Goal: Information Seeking & Learning: Learn about a topic

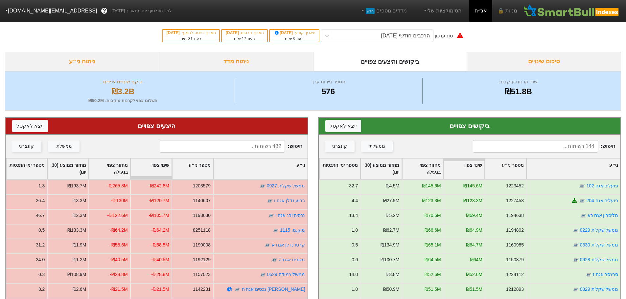
click at [346, 47] on div "סוג עדכון הרכבים חודשי [DATE] תאריך קובע : [DATE] בעוד 3 ימים תאריך פרסום : [DA…" at bounding box center [313, 36] width 626 height 32
click at [347, 148] on button "קונצרני" at bounding box center [340, 147] width 30 height 12
click at [248, 65] on div "ניתוח מדד" at bounding box center [236, 61] width 154 height 19
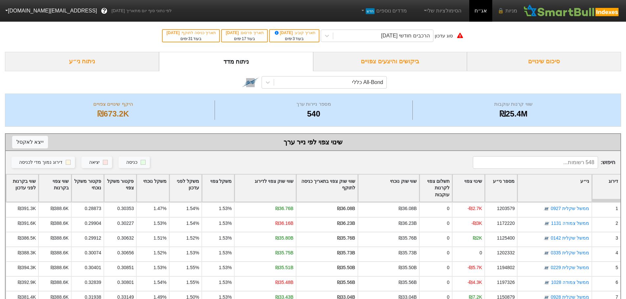
click at [101, 60] on div "ניתוח ני״ע" at bounding box center [82, 61] width 154 height 19
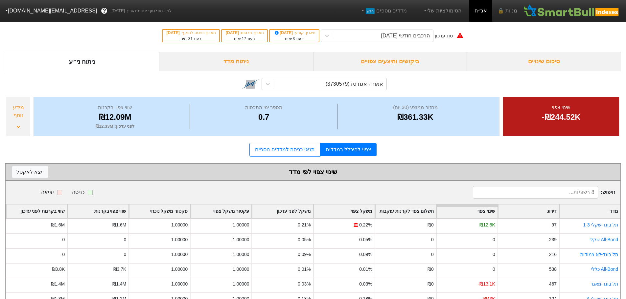
scroll to position [50, 0]
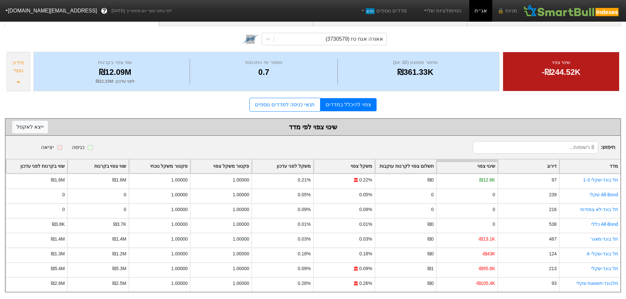
click at [20, 73] on div "מידע נוסף" at bounding box center [19, 71] width 24 height 39
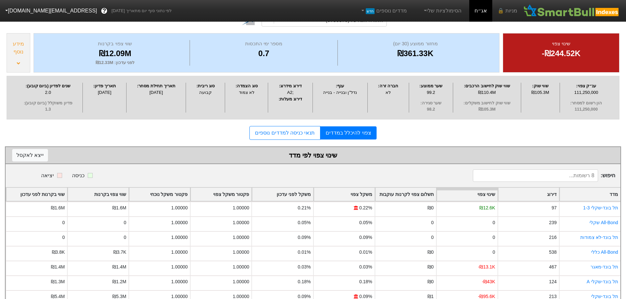
scroll to position [0, 0]
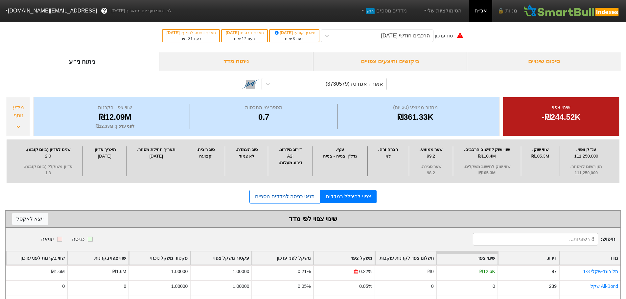
click at [310, 197] on link "תנאי כניסה למדדים נוספים" at bounding box center [284, 197] width 71 height 14
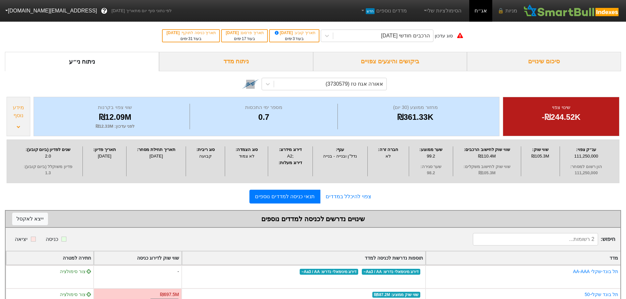
click at [420, 60] on div "ביקושים והיצעים צפויים" at bounding box center [390, 61] width 154 height 19
